Goal: Task Accomplishment & Management: Use online tool/utility

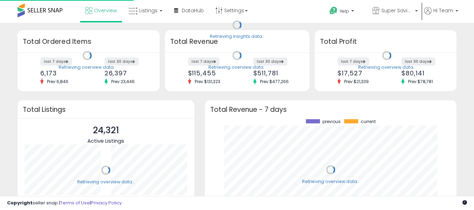
scroll to position [70, 87]
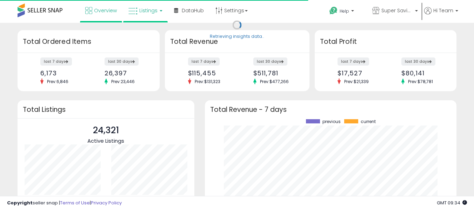
click at [166, 10] on link "Listings" at bounding box center [145, 10] width 45 height 21
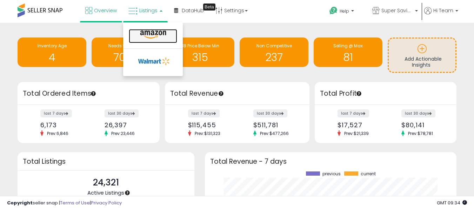
click at [158, 33] on icon at bounding box center [153, 34] width 31 height 9
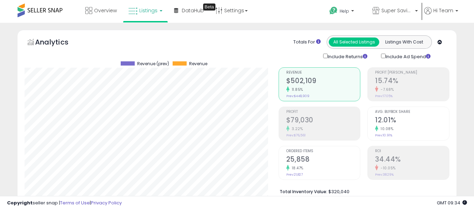
scroll to position [144, 254]
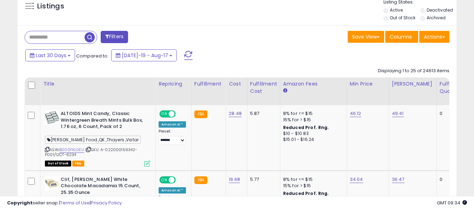
click at [184, 55] on span at bounding box center [188, 55] width 8 height 9
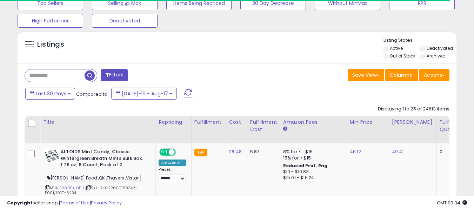
scroll to position [350626, 350516]
click at [435, 73] on button "Actions" at bounding box center [434, 75] width 30 height 12
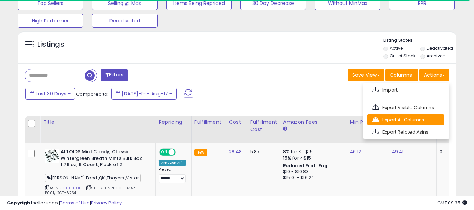
click at [415, 121] on link "Export All Columns" at bounding box center [405, 119] width 77 height 11
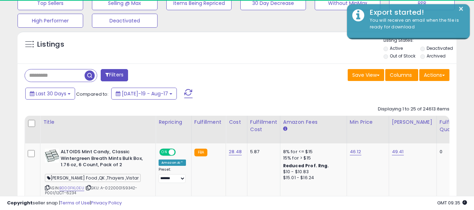
scroll to position [144, 254]
